Goal: Feedback & Contribution: Contribute content

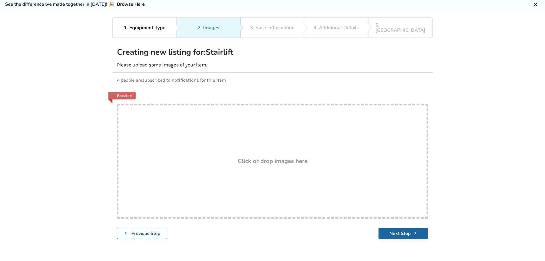
scroll to position [29, 0]
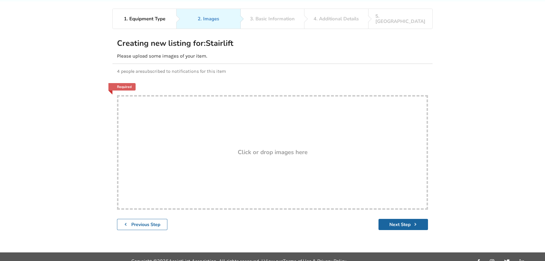
click at [269, 136] on div "Drop here! Click or drop images here" at bounding box center [272, 152] width 311 height 115
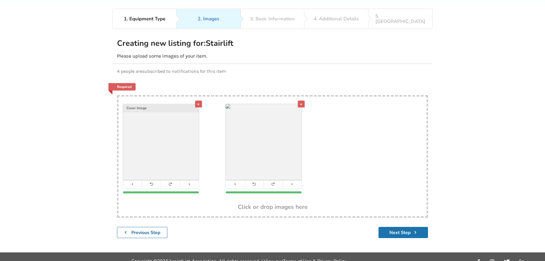
click at [409, 227] on button "Next Step" at bounding box center [404, 232] width 50 height 11
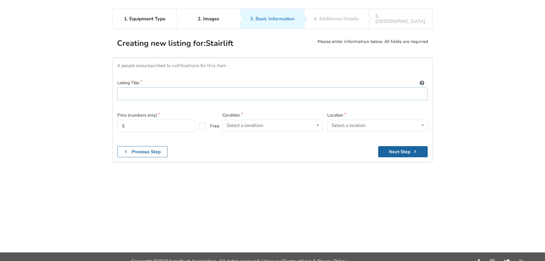
click at [149, 87] on input at bounding box center [272, 93] width 311 height 13
type input "ThyssenKrupp Stairlift - Like new"
click at [151, 123] on input "text" at bounding box center [156, 126] width 78 height 13
type input "1000"
click at [248, 123] on div "Select a condition" at bounding box center [245, 125] width 37 height 5
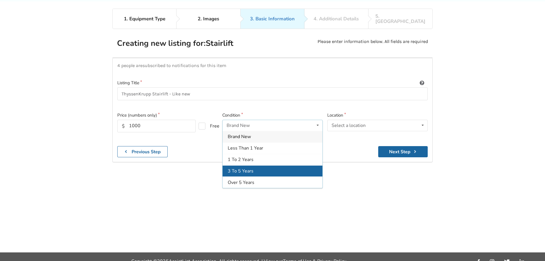
click at [262, 167] on div "3 To 5 Years" at bounding box center [273, 170] width 100 height 11
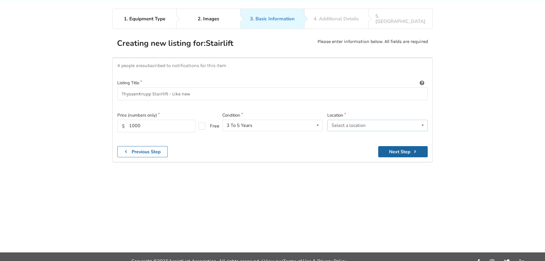
click at [340, 124] on div "Select a location [GEOGRAPHIC_DATA] [GEOGRAPHIC_DATA] [GEOGRAPHIC_DATA] [GEOGRA…" at bounding box center [378, 125] width 100 height 11
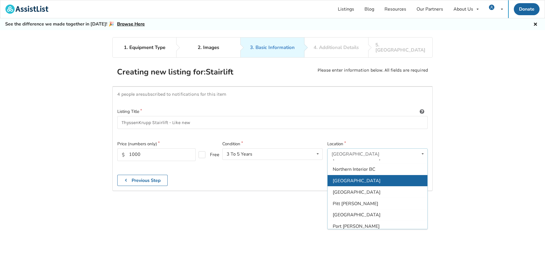
scroll to position [90, 0]
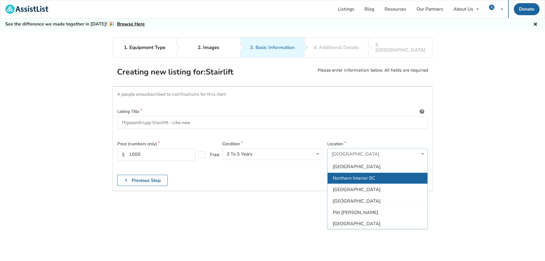
click at [367, 175] on span "Northern Interior BC" at bounding box center [354, 178] width 43 height 6
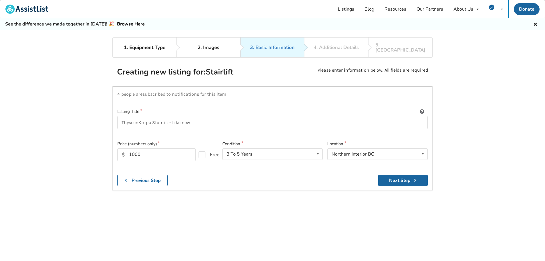
click at [476, 158] on div "1. Equipment Type 2. Images 3. Basic Information 4. Additional Details 5. Previ…" at bounding box center [272, 159] width 545 height 244
click at [394, 176] on button "Next Step" at bounding box center [404, 180] width 50 height 11
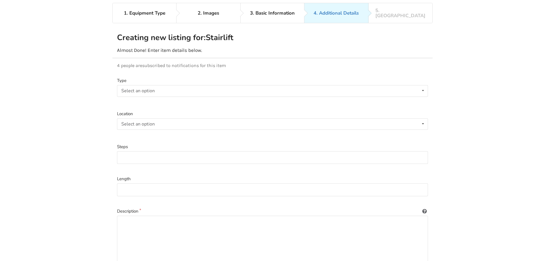
scroll to position [57, 0]
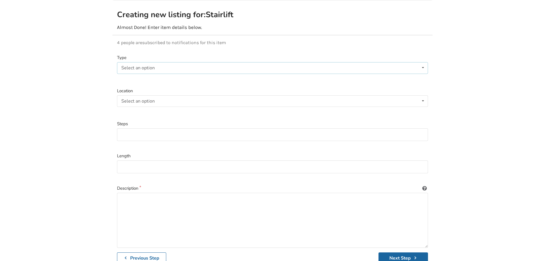
click at [195, 62] on div "Select an option Straight Curved" at bounding box center [272, 67] width 311 height 11
click at [140, 74] on div "Straight" at bounding box center [272, 79] width 311 height 11
click at [158, 97] on div "Select an option Indoor Outdoor" at bounding box center [272, 100] width 311 height 11
click at [134, 109] on span "Indoor" at bounding box center [129, 112] width 13 height 6
click at [157, 128] on input at bounding box center [272, 134] width 311 height 13
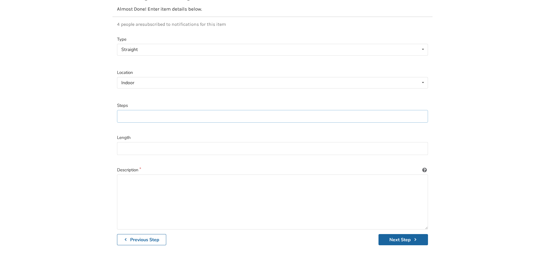
scroll to position [86, 0]
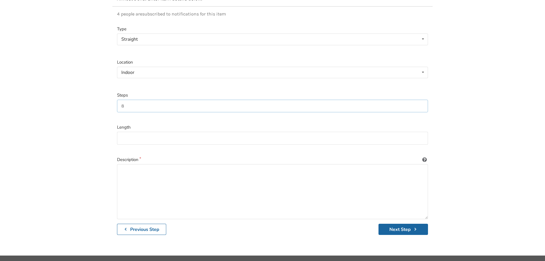
type input "8"
click at [249, 132] on input at bounding box center [272, 138] width 311 height 13
type input "12 feet"
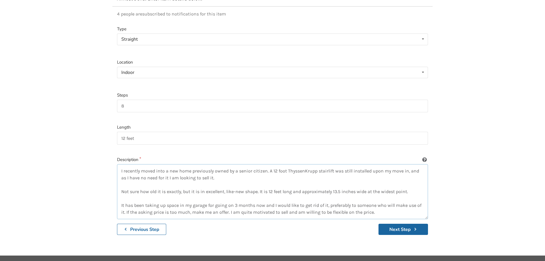
scroll to position [10, 0]
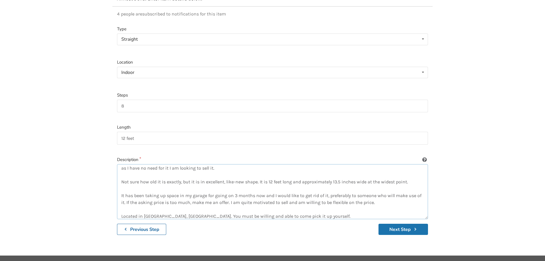
type textarea "I recently moved into a new home previously owned by a senior citizen. A 12 foo…"
click at [398, 224] on button "Next Step" at bounding box center [404, 229] width 50 height 11
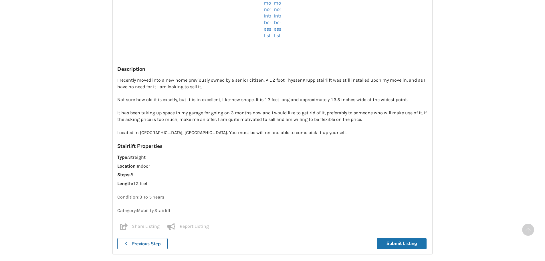
scroll to position [535, 0]
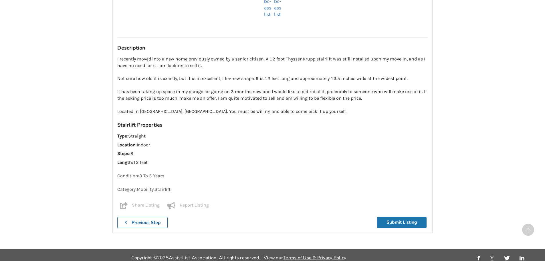
click at [413, 220] on button "Submit Listing" at bounding box center [402, 222] width 50 height 11
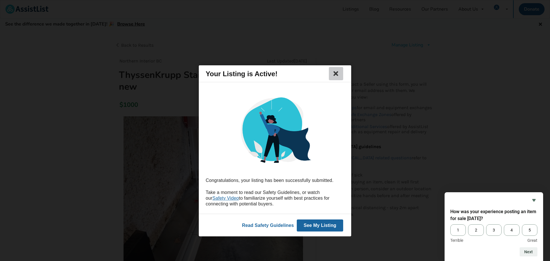
click at [336, 74] on icon at bounding box center [336, 73] width 8 height 7
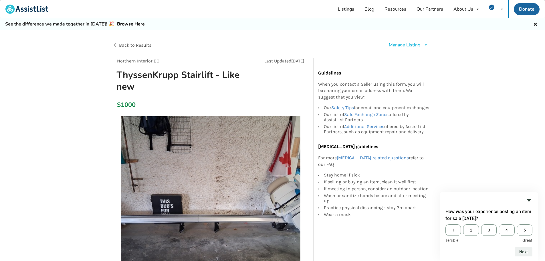
click at [530, 199] on icon "Hide survey" at bounding box center [529, 200] width 3 height 3
